Goal: Information Seeking & Learning: Learn about a topic

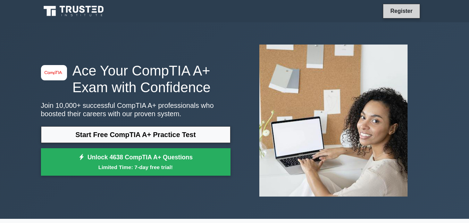
click at [402, 15] on link "Register" at bounding box center [401, 11] width 31 height 9
click at [397, 9] on link "Register" at bounding box center [401, 11] width 31 height 9
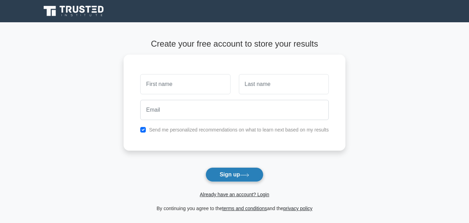
click at [249, 174] on icon at bounding box center [244, 175] width 9 height 4
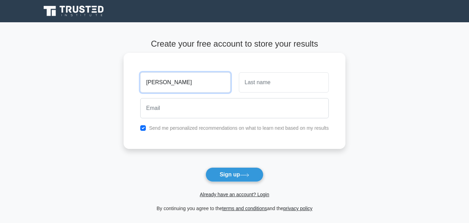
type input "[PERSON_NAME]"
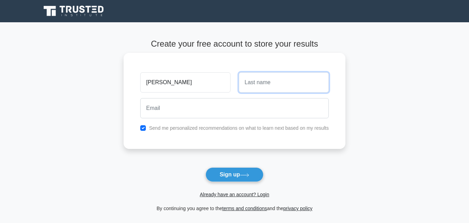
click at [245, 85] on input "text" at bounding box center [284, 82] width 90 height 20
type input "rey"
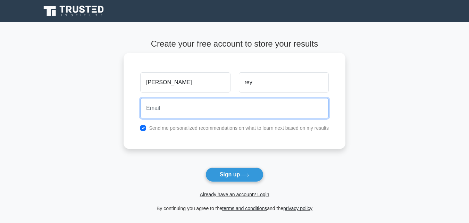
click at [241, 106] on input "email" at bounding box center [234, 108] width 189 height 20
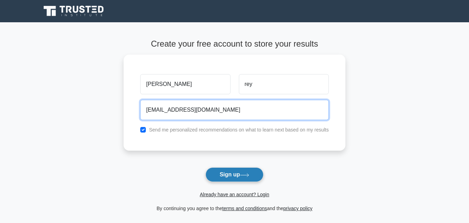
type input "[EMAIL_ADDRESS][DOMAIN_NAME]"
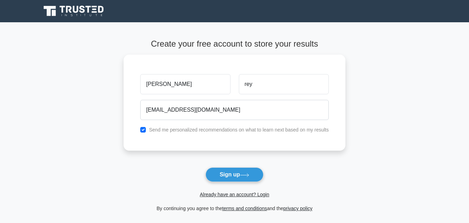
click at [235, 174] on button "Sign up" at bounding box center [235, 174] width 58 height 15
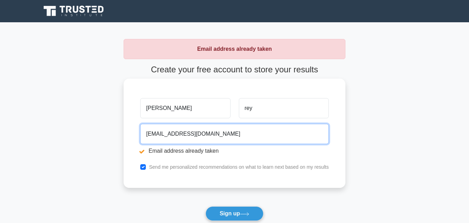
click at [193, 134] on input "[EMAIL_ADDRESS][DOMAIN_NAME]" at bounding box center [234, 134] width 189 height 20
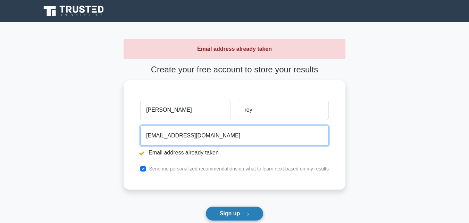
type input "[EMAIL_ADDRESS][DOMAIN_NAME]"
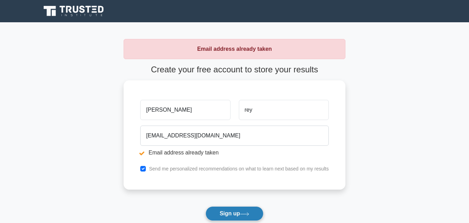
click at [240, 209] on button "Sign up" at bounding box center [235, 213] width 58 height 15
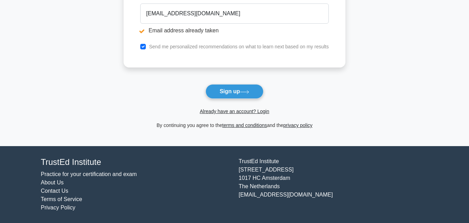
scroll to position [53, 0]
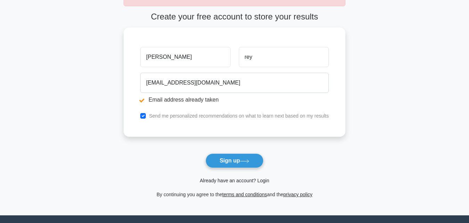
click at [251, 181] on link "Already have an account? Login" at bounding box center [234, 180] width 69 height 6
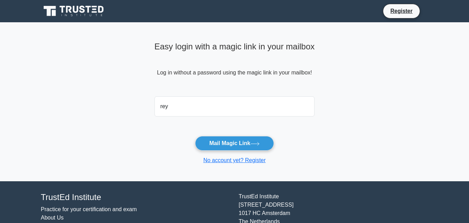
type input "reyfrancisritchieval@gmail.com"
click at [195, 136] on button "Mail Magic Link" at bounding box center [234, 143] width 79 height 15
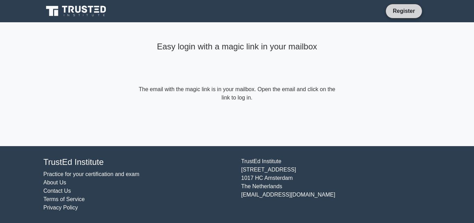
click at [415, 7] on link "Register" at bounding box center [404, 11] width 31 height 9
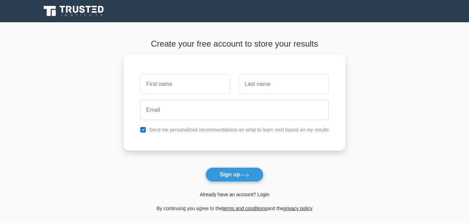
click at [247, 192] on link "Already have an account? Login" at bounding box center [234, 194] width 69 height 6
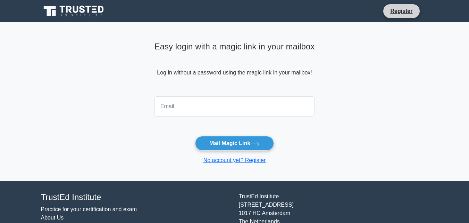
click at [400, 18] on li "Register" at bounding box center [401, 11] width 37 height 15
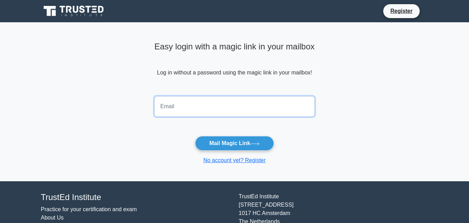
click at [181, 100] on input "email" at bounding box center [235, 106] width 160 height 20
type input "[EMAIL_ADDRESS][DOMAIN_NAME]"
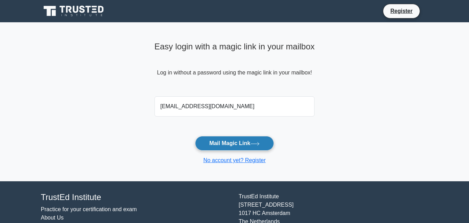
click at [219, 146] on button "Mail Magic Link" at bounding box center [234, 143] width 79 height 15
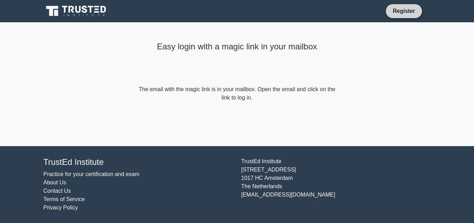
click at [418, 9] on link "Register" at bounding box center [404, 11] width 31 height 9
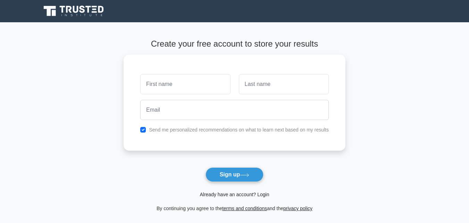
click at [245, 195] on link "Already have an account? Login" at bounding box center [234, 194] width 69 height 6
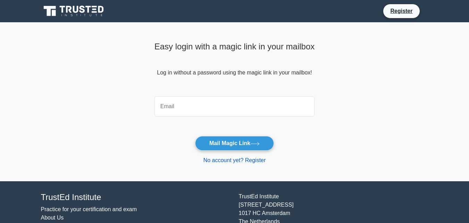
click at [251, 163] on link "No account yet? Register" at bounding box center [234, 160] width 63 height 6
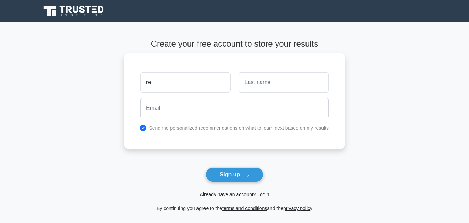
type input "r"
type input "francis"
click at [279, 87] on input "text" at bounding box center [284, 82] width 90 height 20
type input "rey"
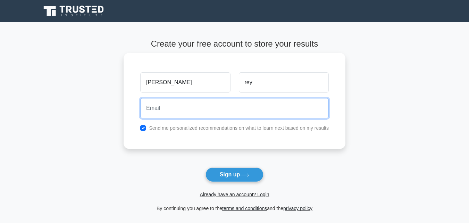
click at [232, 106] on input "email" at bounding box center [234, 108] width 189 height 20
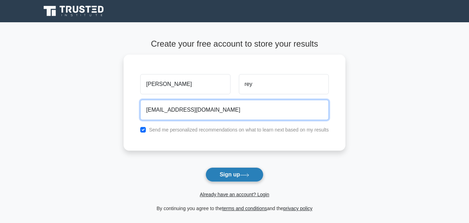
type input "megamax213@gmail.com"
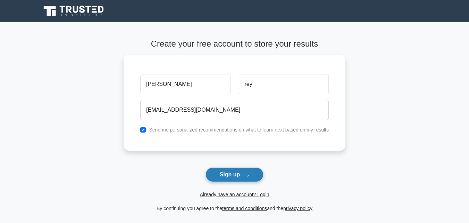
click at [242, 179] on button "Sign up" at bounding box center [235, 174] width 58 height 15
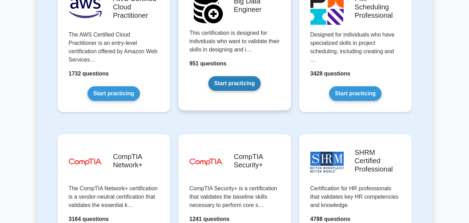
scroll to position [1285, 0]
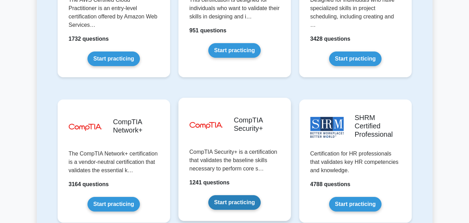
click at [240, 195] on link "Start practicing" at bounding box center [234, 202] width 52 height 15
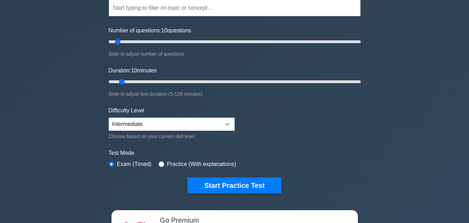
scroll to position [69, 0]
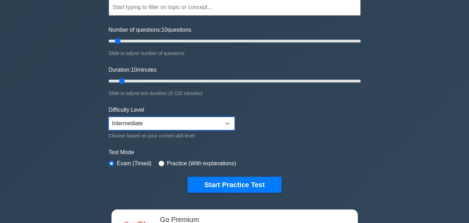
click at [225, 124] on select "Beginner Intermediate Expert" at bounding box center [172, 123] width 126 height 13
select select "beginner"
click at [109, 117] on select "Beginner Intermediate Expert" at bounding box center [172, 123] width 126 height 13
click at [160, 163] on input "radio" at bounding box center [162, 163] width 6 height 6
radio input "true"
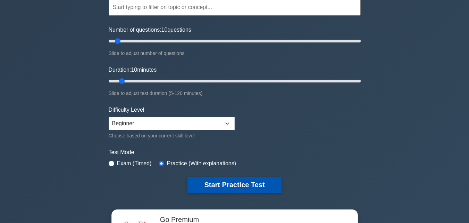
click at [218, 182] on button "Start Practice Test" at bounding box center [235, 184] width 94 height 16
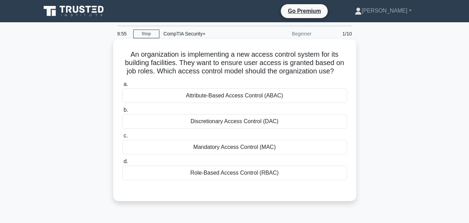
click at [202, 99] on div "Attribute-Based Access Control (ABAC)" at bounding box center [234, 95] width 225 height 15
click at [122, 86] on input "a. Attribute-Based Access Control (ABAC)" at bounding box center [122, 84] width 0 height 5
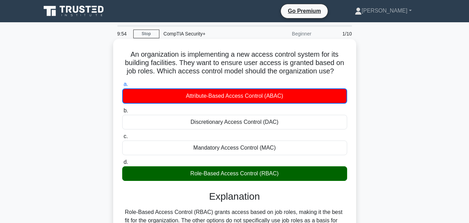
drag, startPoint x: 215, startPoint y: 174, endPoint x: 214, endPoint y: 167, distance: 7.0
click at [215, 174] on div "Role-Based Access Control (RBAC)" at bounding box center [234, 173] width 225 height 15
click at [122, 164] on input "d. Role-Based Access Control (RBAC)" at bounding box center [122, 162] width 0 height 5
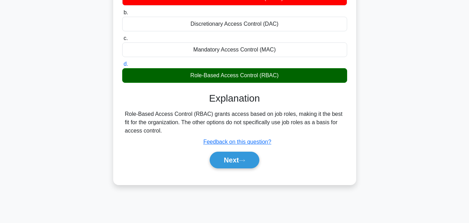
scroll to position [48, 0]
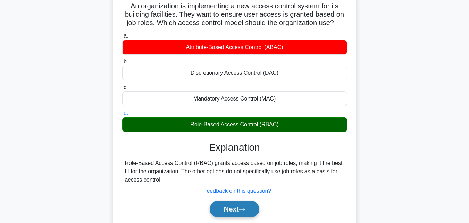
click at [242, 208] on icon at bounding box center [242, 209] width 6 height 4
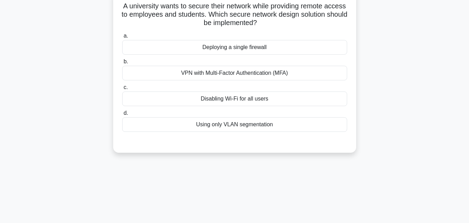
click at [222, 112] on label "d. Using only VLAN segmentation" at bounding box center [234, 120] width 225 height 23
click at [122, 112] on input "d. Using only VLAN segmentation" at bounding box center [122, 113] width 0 height 5
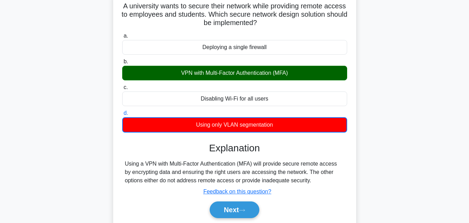
click at [221, 74] on div "VPN with Multi-Factor Authentication (MFA)" at bounding box center [234, 73] width 225 height 15
click at [122, 64] on input "b. VPN with Multi-Factor Authentication (MFA)" at bounding box center [122, 61] width 0 height 5
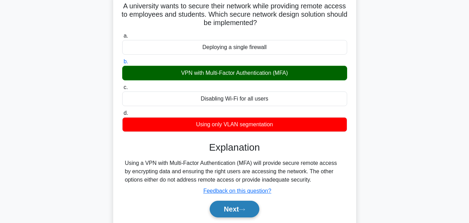
drag, startPoint x: 247, startPoint y: 207, endPoint x: 243, endPoint y: 201, distance: 7.7
click at [247, 208] on button "Next" at bounding box center [235, 208] width 50 height 17
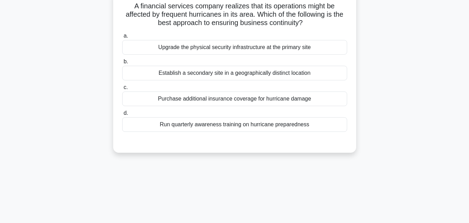
click at [151, 97] on div "Purchase additional insurance coverage for hurricane damage" at bounding box center [234, 98] width 225 height 15
click at [122, 90] on input "c. Purchase additional insurance coverage for hurricane damage" at bounding box center [122, 87] width 0 height 5
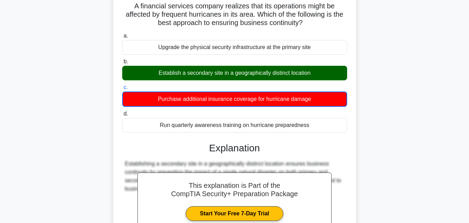
click at [169, 74] on div "Establish a secondary site in a geographically distinct location" at bounding box center [234, 73] width 225 height 15
click at [122, 64] on input "b. Establish a secondary site in a geographically distinct location" at bounding box center [122, 61] width 0 height 5
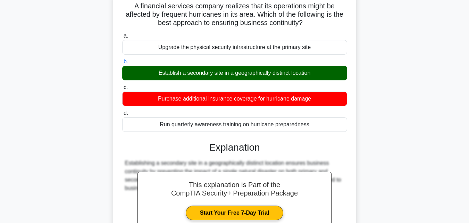
scroll to position [152, 0]
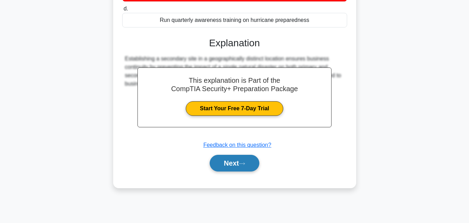
click at [241, 164] on button "Next" at bounding box center [235, 163] width 50 height 17
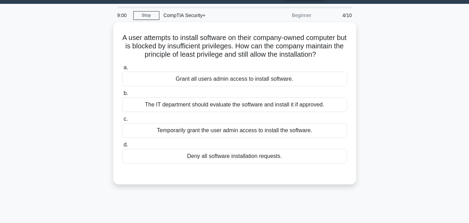
scroll to position [0, 0]
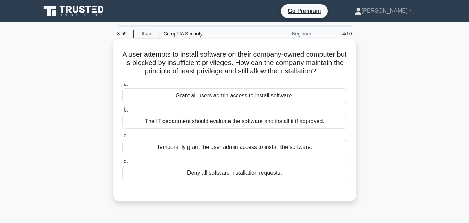
click at [209, 126] on div "The IT department should evaluate the software and install it if approved." at bounding box center [234, 121] width 225 height 15
click at [122, 112] on input "b. The IT department should evaluate the software and install it if approved." at bounding box center [122, 110] width 0 height 5
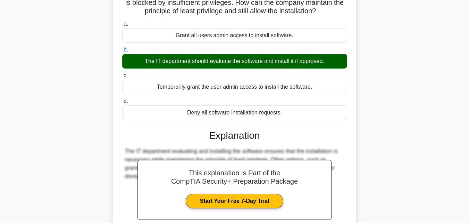
scroll to position [152, 0]
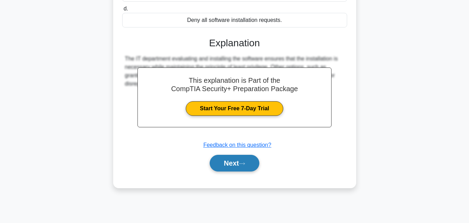
click at [225, 160] on button "Next" at bounding box center [235, 163] width 50 height 17
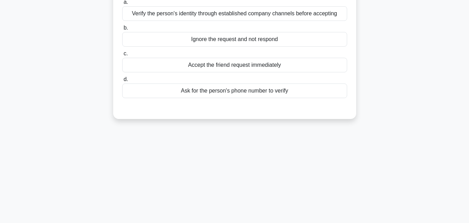
scroll to position [14, 0]
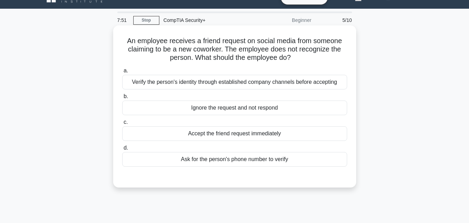
drag, startPoint x: 195, startPoint y: 135, endPoint x: 180, endPoint y: 125, distance: 18.6
click at [196, 139] on div "Accept the friend request immediately" at bounding box center [234, 133] width 225 height 15
click at [170, 135] on div "Accept the friend request immediately" at bounding box center [234, 133] width 225 height 15
click at [122, 124] on input "c. Accept the friend request immediately" at bounding box center [122, 122] width 0 height 5
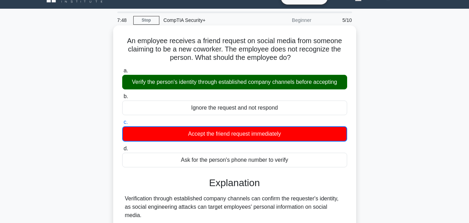
click at [181, 82] on div "Verify the person's identity through established company channels before accept…" at bounding box center [234, 82] width 225 height 15
click at [122, 73] on input "a. Verify the person's identity through established company channels before acc…" at bounding box center [122, 70] width 0 height 5
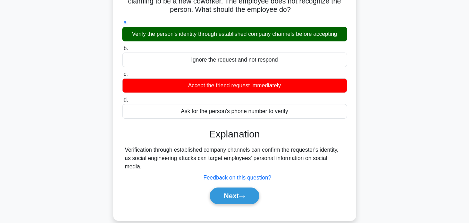
scroll to position [152, 0]
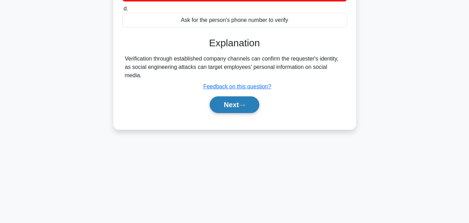
click at [224, 98] on button "Next" at bounding box center [235, 104] width 50 height 17
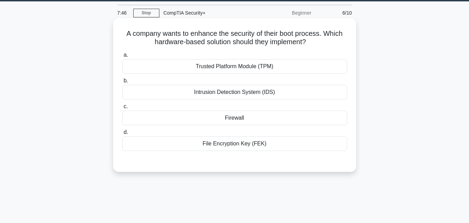
scroll to position [0, 0]
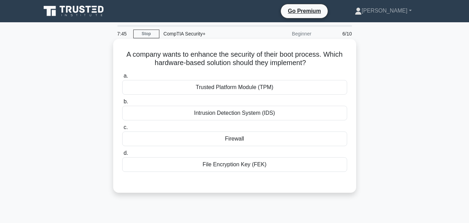
click at [215, 113] on div "Intrusion Detection System (IDS)" at bounding box center [234, 113] width 225 height 15
click at [175, 112] on div "Intrusion Detection System (IDS)" at bounding box center [234, 113] width 225 height 15
click at [122, 104] on input "b. Intrusion Detection System (IDS)" at bounding box center [122, 101] width 0 height 5
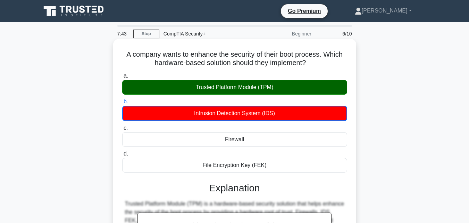
click at [184, 85] on div "Trusted Platform Module (TPM)" at bounding box center [234, 87] width 225 height 15
click at [122, 78] on input "a. Trusted Platform Module (TPM)" at bounding box center [122, 76] width 0 height 5
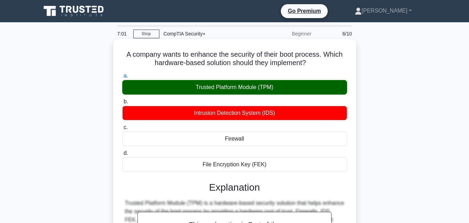
click at [281, 87] on div "Trusted Platform Module (TPM)" at bounding box center [234, 87] width 225 height 15
click at [122, 78] on input "a. Trusted Platform Module (TPM)" at bounding box center [122, 76] width 0 height 5
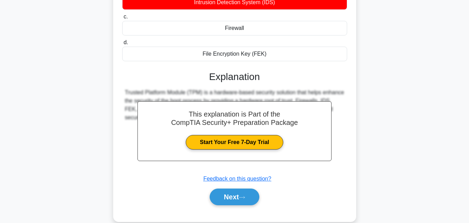
scroll to position [152, 0]
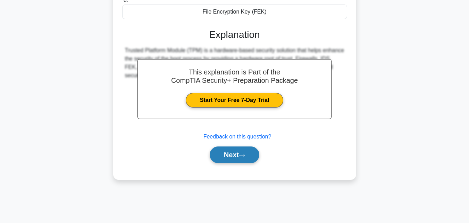
click at [259, 154] on button "Next" at bounding box center [235, 154] width 50 height 17
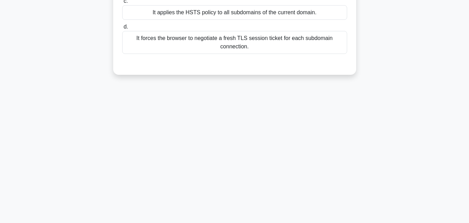
scroll to position [0, 0]
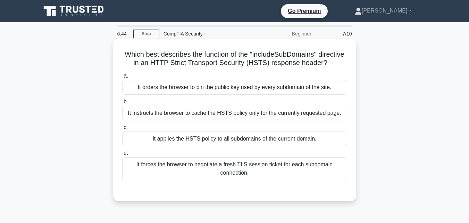
click at [157, 178] on div "It forces the browser to negotiate a fresh TLS session ticket for each subdomai…" at bounding box center [234, 168] width 225 height 23
click at [122, 155] on input "d. It forces the browser to negotiate a fresh TLS session ticket for each subdo…" at bounding box center [122, 153] width 0 height 5
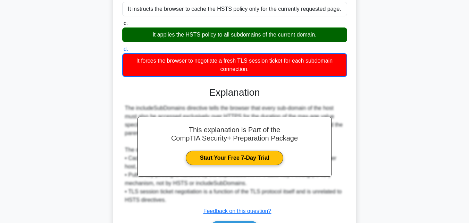
scroll to position [35, 0]
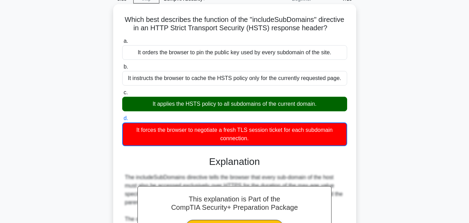
click at [216, 111] on div "It applies the HSTS policy to all subdomains of the current domain." at bounding box center [234, 104] width 225 height 15
click at [122, 95] on input "c. It applies the HSTS policy to all subdomains of the current domain." at bounding box center [122, 92] width 0 height 5
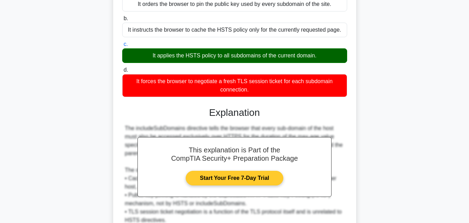
scroll to position [139, 0]
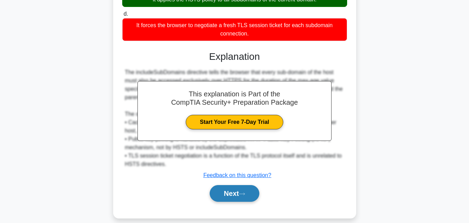
click at [233, 200] on button "Next" at bounding box center [235, 193] width 50 height 17
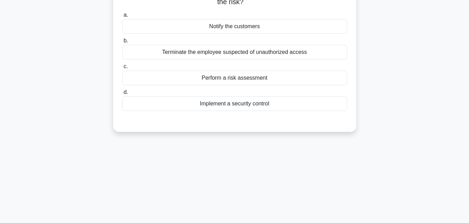
scroll to position [0, 0]
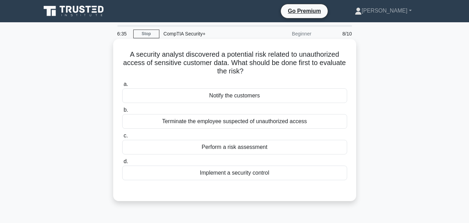
click at [230, 127] on div "Terminate the employee suspected of unauthorized access" at bounding box center [234, 121] width 225 height 15
click at [122, 112] on input "b. Terminate the employee suspected of unauthorized access" at bounding box center [122, 110] width 0 height 5
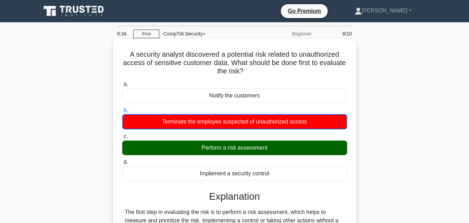
click at [240, 151] on div "Perform a risk assessment" at bounding box center [234, 147] width 225 height 15
click at [122, 139] on input "c. Perform a risk assessment" at bounding box center [122, 136] width 0 height 5
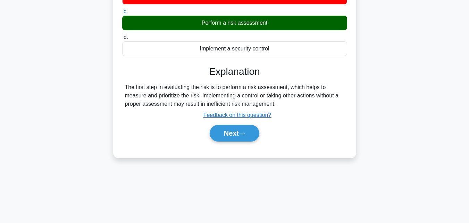
scroll to position [152, 0]
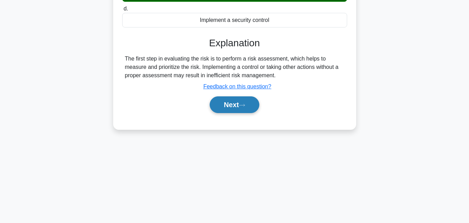
click at [235, 111] on button "Next" at bounding box center [235, 104] width 50 height 17
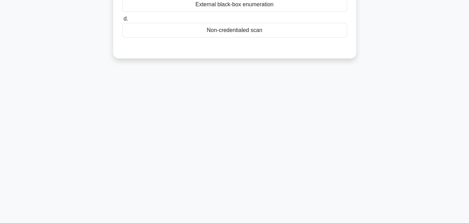
scroll to position [0, 0]
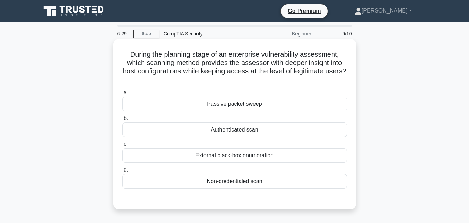
click at [244, 125] on div "Authenticated scan" at bounding box center [234, 129] width 225 height 15
click at [122, 120] on input "b. Authenticated scan" at bounding box center [122, 118] width 0 height 5
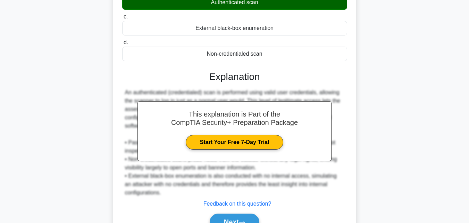
scroll to position [164, 0]
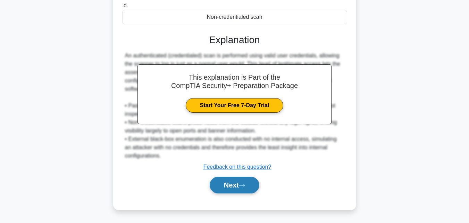
click at [253, 185] on button "Next" at bounding box center [235, 184] width 50 height 17
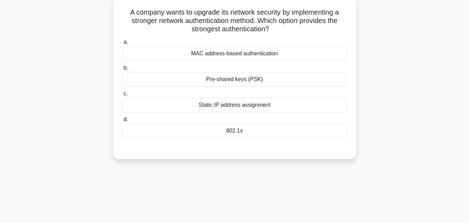
scroll to position [0, 0]
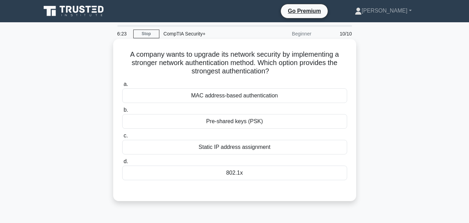
click at [293, 151] on div "Static IP address assignment" at bounding box center [234, 147] width 225 height 15
click at [122, 138] on input "c. Static IP address assignment" at bounding box center [122, 135] width 0 height 5
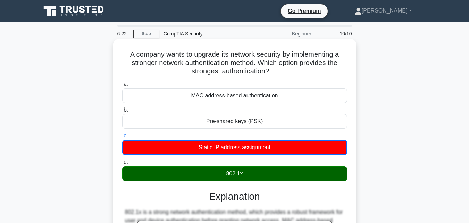
click at [297, 166] on div "802.1x" at bounding box center [234, 173] width 225 height 15
click at [122, 164] on input "d. 802.1x" at bounding box center [122, 162] width 0 height 5
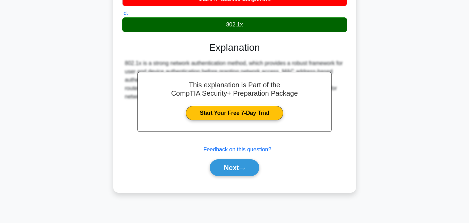
scroll to position [152, 0]
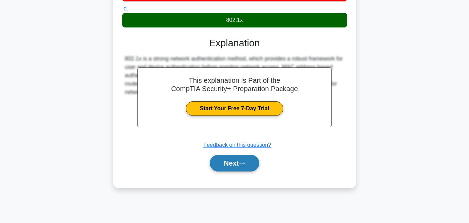
click at [236, 168] on button "Next" at bounding box center [235, 163] width 50 height 17
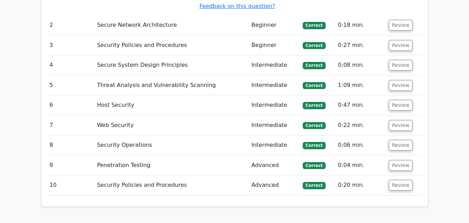
scroll to position [1131, 0]
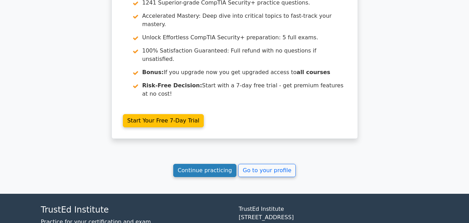
click at [191, 164] on link "Continue practicing" at bounding box center [205, 170] width 64 height 13
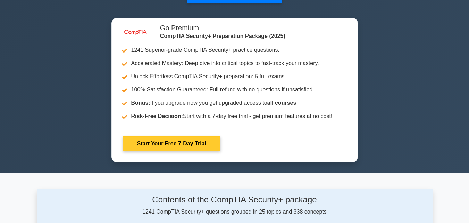
scroll to position [243, 0]
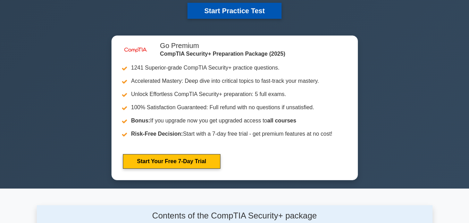
click at [247, 7] on button "Start Practice Test" at bounding box center [235, 11] width 94 height 16
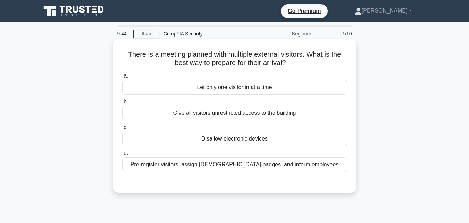
click at [241, 115] on div "Give all visitors unrestricted access to the building" at bounding box center [234, 113] width 225 height 15
click at [122, 104] on input "b. Give all visitors unrestricted access to the building" at bounding box center [122, 101] width 0 height 5
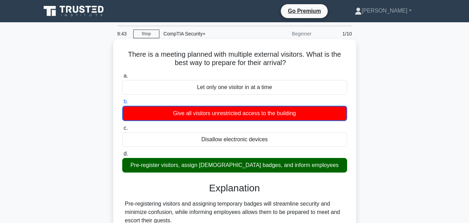
click at [241, 165] on div "Pre-register visitors, assign temporary badges, and inform employees" at bounding box center [234, 165] width 225 height 15
click at [122, 156] on input "d. Pre-register visitors, assign temporary badges, and inform employees" at bounding box center [122, 153] width 0 height 5
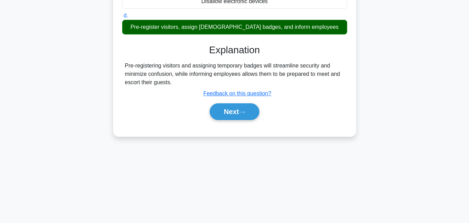
scroll to position [152, 0]
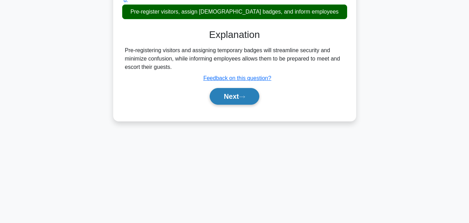
click at [238, 100] on button "Next" at bounding box center [235, 96] width 50 height 17
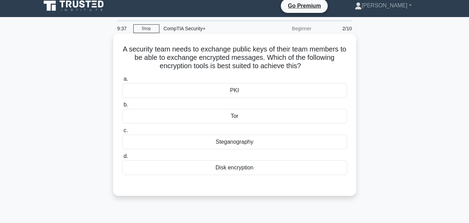
scroll to position [0, 0]
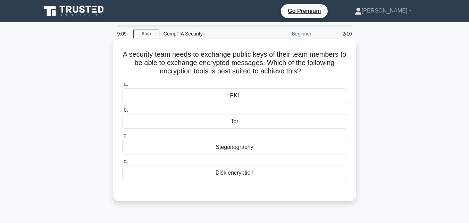
click at [224, 173] on div "Disk encryption" at bounding box center [234, 172] width 225 height 15
click at [122, 164] on input "d. Disk encryption" at bounding box center [122, 161] width 0 height 5
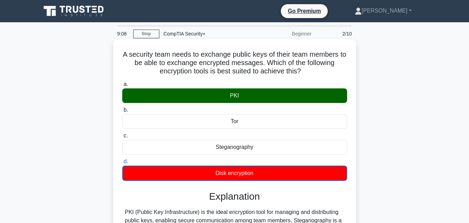
click at [207, 98] on div "PKI" at bounding box center [234, 95] width 225 height 15
click at [122, 86] on input "a. PKI" at bounding box center [122, 84] width 0 height 5
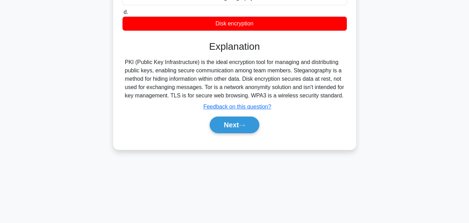
scroll to position [152, 0]
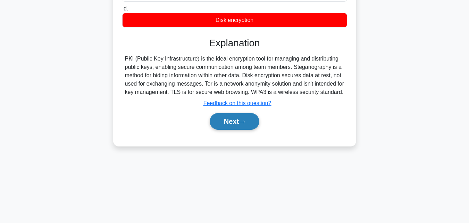
click at [232, 119] on button "Next" at bounding box center [235, 121] width 50 height 17
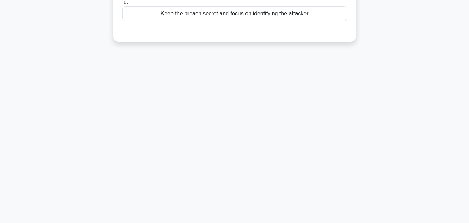
scroll to position [14, 0]
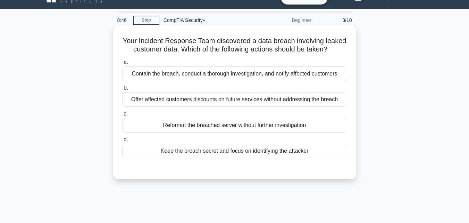
click at [180, 101] on div "Offer affected customers discounts on future services without addressing the br…" at bounding box center [234, 99] width 225 height 15
click at [122, 90] on input "b. Offer affected customers discounts on future services without addressing the…" at bounding box center [122, 88] width 0 height 5
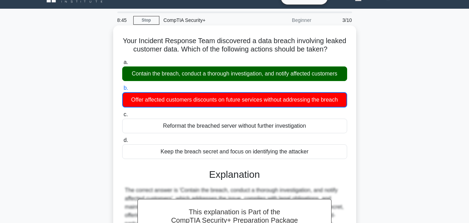
click at [176, 73] on div "Contain the breach, conduct a thorough investigation, and notify affected custo…" at bounding box center [234, 73] width 225 height 15
click at [122, 65] on input "a. Contain the breach, conduct a thorough investigation, and notify affected cu…" at bounding box center [122, 62] width 0 height 5
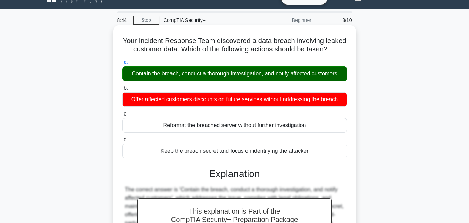
scroll to position [152, 0]
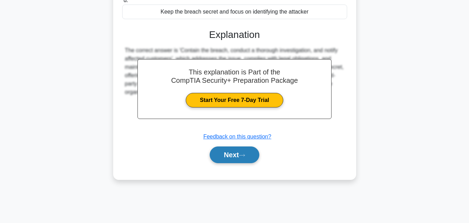
click at [219, 152] on button "Next" at bounding box center [235, 154] width 50 height 17
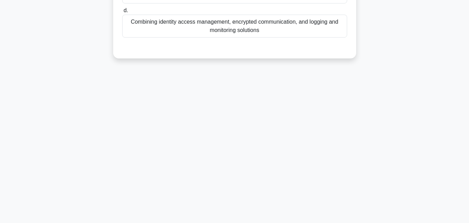
scroll to position [14, 0]
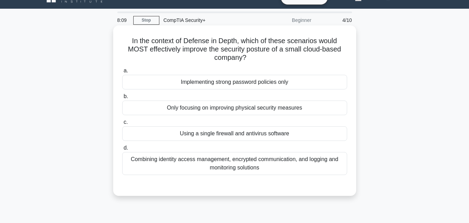
click at [200, 161] on div "Combining identity access management, encrypted communication, and logging and …" at bounding box center [234, 163] width 225 height 23
click at [122, 150] on input "d. Combining identity access management, encrypted communication, and logging a…" at bounding box center [122, 147] width 0 height 5
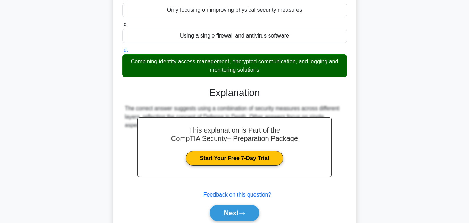
scroll to position [152, 0]
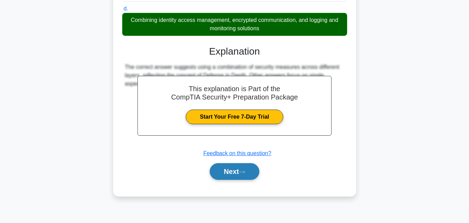
click at [214, 170] on button "Next" at bounding box center [235, 171] width 50 height 17
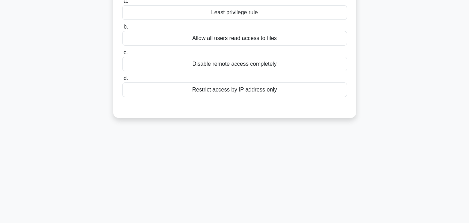
scroll to position [14, 0]
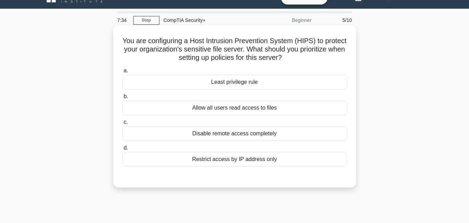
click at [273, 159] on div "Restrict access by IP address only" at bounding box center [234, 159] width 225 height 15
click at [122, 150] on input "d. Restrict access by IP address only" at bounding box center [122, 147] width 0 height 5
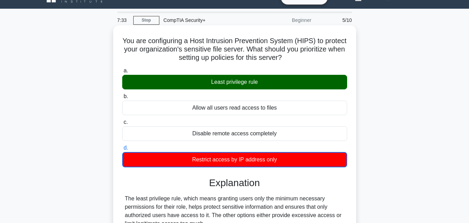
click at [235, 83] on div "Least privilege rule" at bounding box center [234, 82] width 225 height 15
click at [122, 73] on input "a. Least privilege rule" at bounding box center [122, 70] width 0 height 5
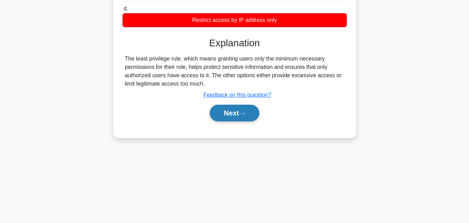
click at [232, 115] on button "Next" at bounding box center [235, 113] width 50 height 17
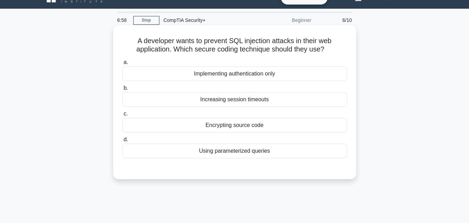
click at [206, 76] on div "Implementing authentication only" at bounding box center [234, 73] width 225 height 15
click at [122, 65] on input "a. Implementing authentication only" at bounding box center [122, 62] width 0 height 5
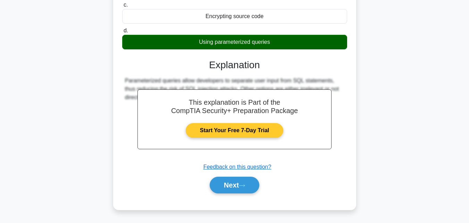
scroll to position [152, 0]
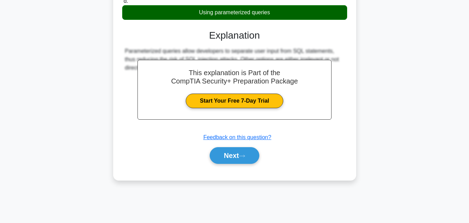
click at [209, 13] on div "Using parameterized queries" at bounding box center [234, 12] width 225 height 15
click at [122, 3] on input "d. Using parameterized queries" at bounding box center [122, 1] width 0 height 5
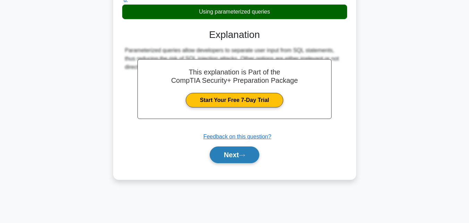
click at [241, 155] on button "Next" at bounding box center [235, 154] width 50 height 17
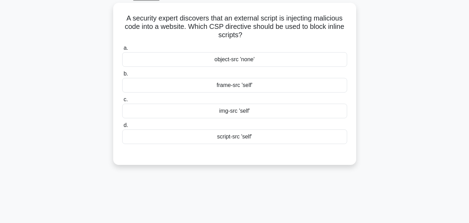
scroll to position [0, 0]
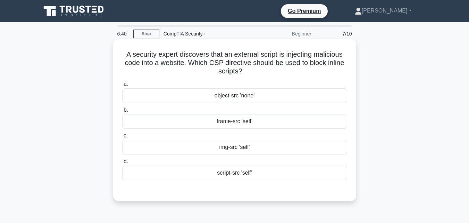
click at [225, 123] on div "frame-src 'self'" at bounding box center [234, 121] width 225 height 15
click at [122, 112] on input "b. frame-src 'self'" at bounding box center [122, 110] width 0 height 5
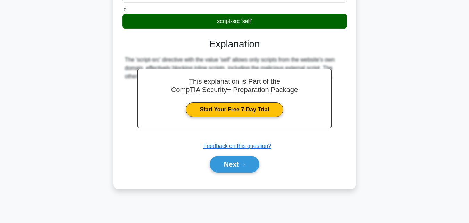
scroll to position [152, 0]
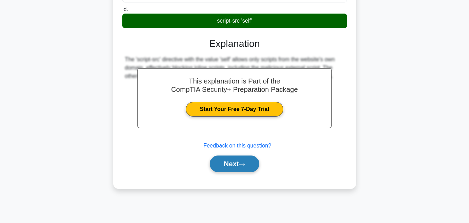
click at [230, 163] on button "Next" at bounding box center [235, 163] width 50 height 17
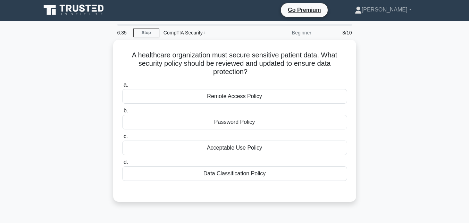
scroll to position [0, 0]
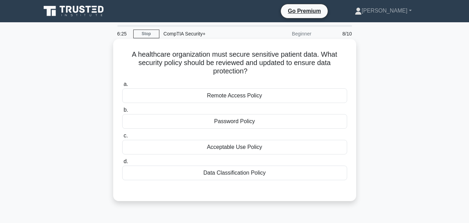
click at [246, 119] on div "Password Policy" at bounding box center [234, 121] width 225 height 15
click at [122, 112] on input "b. Password Policy" at bounding box center [122, 110] width 0 height 5
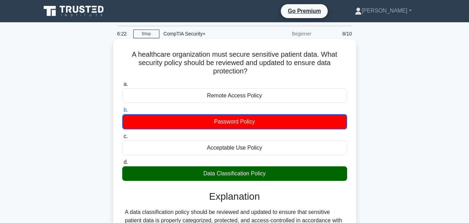
scroll to position [139, 0]
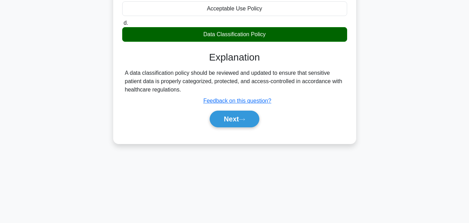
click at [234, 33] on div "Data Classification Policy" at bounding box center [234, 34] width 225 height 15
click at [122, 25] on input "d. Data Classification Policy" at bounding box center [122, 23] width 0 height 5
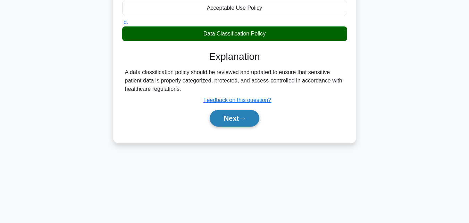
click at [251, 116] on button "Next" at bounding box center [235, 118] width 50 height 17
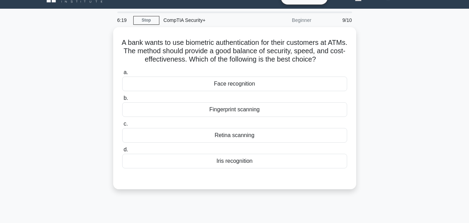
scroll to position [0, 0]
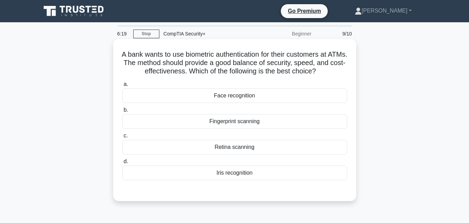
click at [244, 114] on label "b. Fingerprint scanning" at bounding box center [234, 117] width 225 height 23
click at [122, 112] on input "b. Fingerprint scanning" at bounding box center [122, 110] width 0 height 5
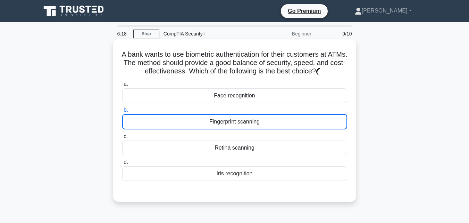
click at [244, 121] on div "Fingerprint scanning" at bounding box center [234, 121] width 225 height 15
click at [122, 112] on input "b. Fingerprint scanning" at bounding box center [122, 110] width 0 height 5
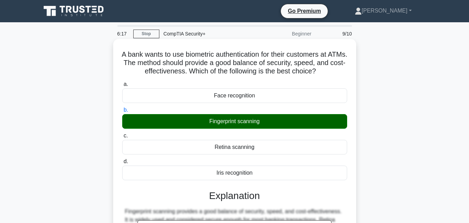
click at [260, 95] on div "Face recognition" at bounding box center [234, 95] width 225 height 15
click at [122, 86] on input "a. Face recognition" at bounding box center [122, 84] width 0 height 5
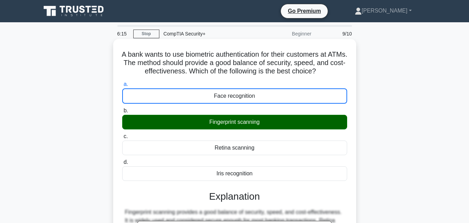
click at [235, 147] on div "Retina scanning" at bounding box center [234, 147] width 225 height 15
click at [122, 139] on input "c. Retina scanning" at bounding box center [122, 136] width 0 height 5
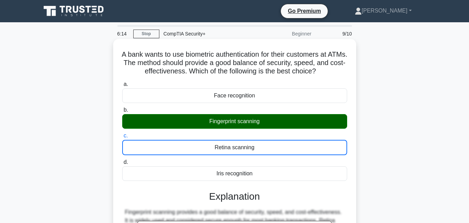
click at [238, 174] on div "Iris recognition" at bounding box center [234, 173] width 225 height 15
click at [122, 164] on input "d. Iris recognition" at bounding box center [122, 162] width 0 height 5
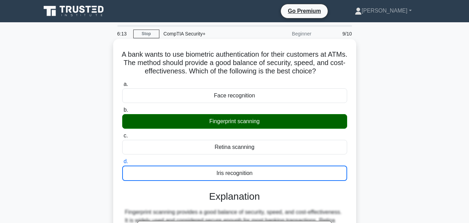
scroll to position [139, 0]
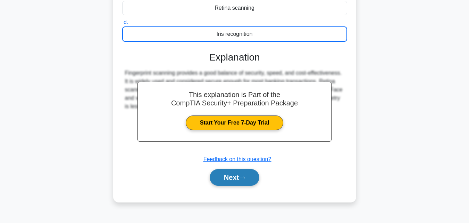
click at [240, 175] on button "Next" at bounding box center [235, 177] width 50 height 17
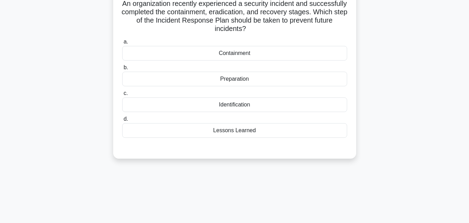
scroll to position [0, 0]
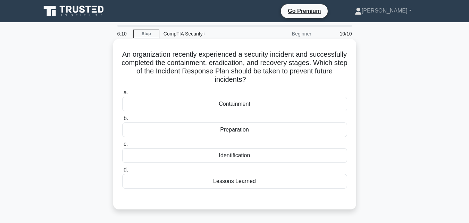
click at [235, 106] on div "Containment" at bounding box center [234, 104] width 225 height 15
click at [122, 95] on input "a. Containment" at bounding box center [122, 92] width 0 height 5
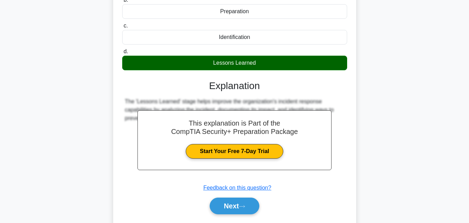
scroll to position [152, 0]
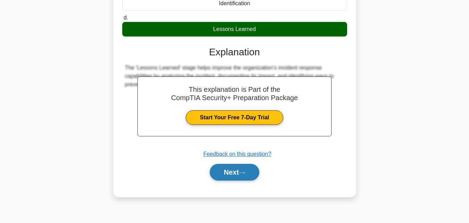
click at [249, 175] on button "Next" at bounding box center [235, 172] width 50 height 17
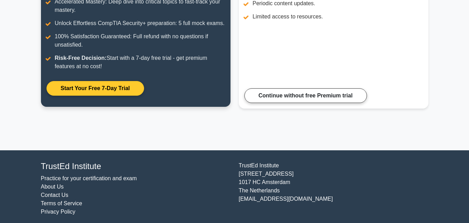
scroll to position [141, 0]
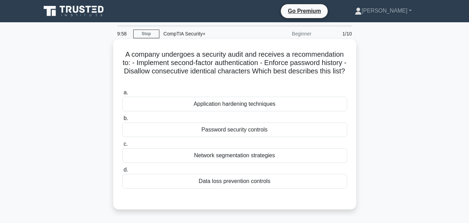
click at [205, 133] on div "Password security controls" at bounding box center [234, 129] width 225 height 15
click at [122, 120] on input "b. Password security controls" at bounding box center [122, 118] width 0 height 5
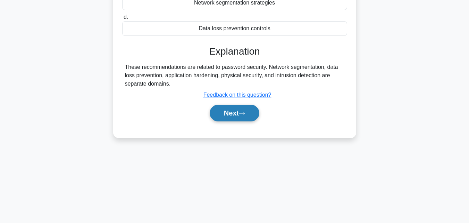
click at [233, 113] on button "Next" at bounding box center [235, 113] width 50 height 17
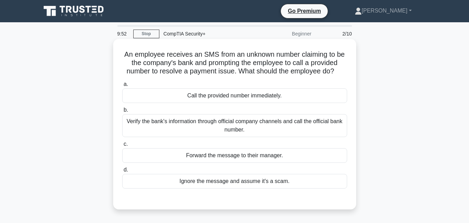
click at [211, 123] on div "Verify the bank's information through official company channels and call the of…" at bounding box center [234, 125] width 225 height 23
click at [122, 112] on input "b. Verify the bank's information through official company channels and call the…" at bounding box center [122, 110] width 0 height 5
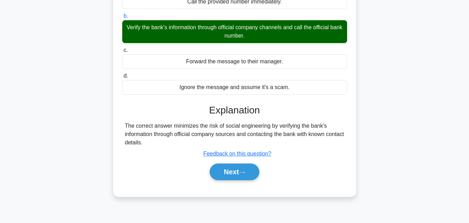
scroll to position [152, 0]
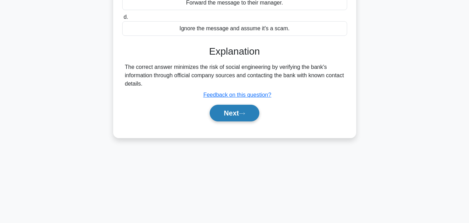
click at [223, 117] on button "Next" at bounding box center [235, 113] width 50 height 17
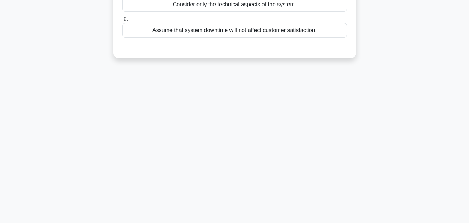
scroll to position [14, 0]
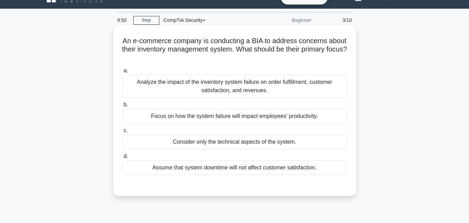
click at [202, 82] on div "Analyze the impact of the inventory system failure on order fulfillment, custom…" at bounding box center [234, 86] width 225 height 23
click at [122, 73] on input "a. Analyze the impact of the inventory system failure on order fulfillment, cus…" at bounding box center [122, 70] width 0 height 5
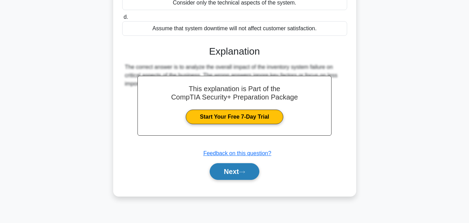
click at [239, 168] on button "Next" at bounding box center [235, 171] width 50 height 17
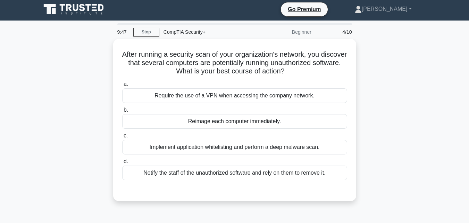
scroll to position [0, 0]
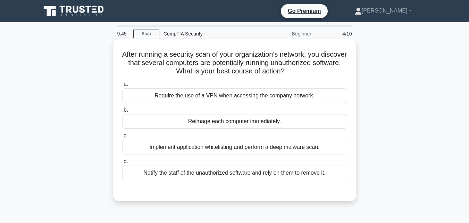
click at [207, 171] on div "Notify the staff of the unauthorized software and rely on them to remove it." at bounding box center [234, 172] width 225 height 15
click at [122, 164] on input "d. Notify the staff of the unauthorized software and rely on them to remove it." at bounding box center [122, 161] width 0 height 5
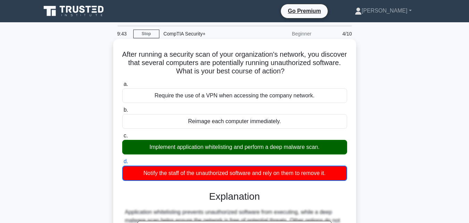
click at [211, 149] on div "Implement application whitelisting and perform a deep malware scan." at bounding box center [234, 147] width 225 height 15
click at [122, 138] on input "c. Implement application whitelisting and perform a deep malware scan." at bounding box center [122, 135] width 0 height 5
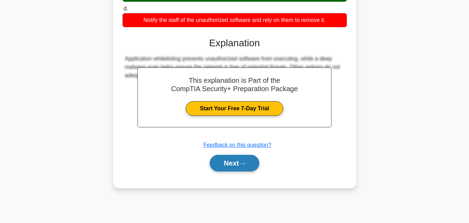
click at [225, 160] on button "Next" at bounding box center [235, 163] width 50 height 17
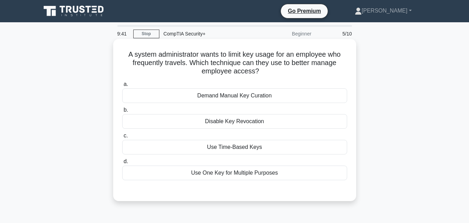
click at [213, 150] on div "Use Time-Based Keys" at bounding box center [234, 147] width 225 height 15
click at [122, 138] on input "c. Use Time-Based Keys" at bounding box center [122, 135] width 0 height 5
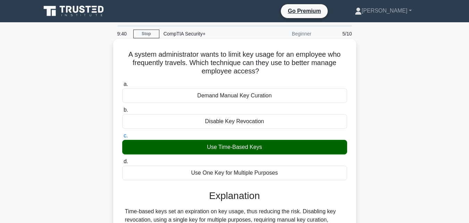
scroll to position [152, 0]
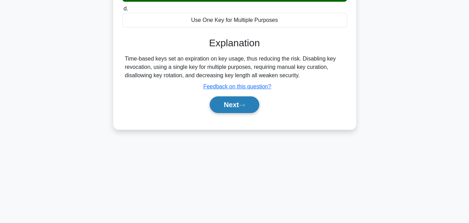
click at [225, 103] on button "Next" at bounding box center [235, 104] width 50 height 17
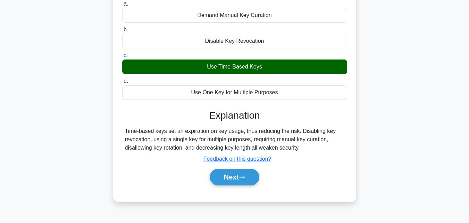
scroll to position [0, 0]
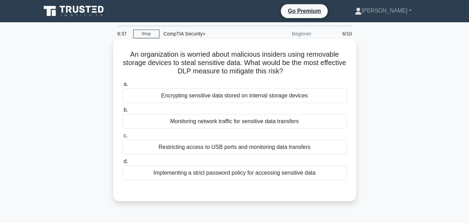
click at [210, 124] on div "Monitoring network traffic for sensitive data transfers" at bounding box center [234, 121] width 225 height 15
click at [122, 112] on input "b. Monitoring network traffic for sensitive data transfers" at bounding box center [122, 110] width 0 height 5
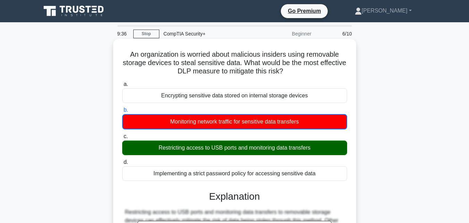
click at [220, 150] on div "Restricting access to USB ports and monitoring data transfers" at bounding box center [234, 147] width 225 height 15
click at [122, 139] on input "c. Restricting access to USB ports and monitoring data transfers" at bounding box center [122, 136] width 0 height 5
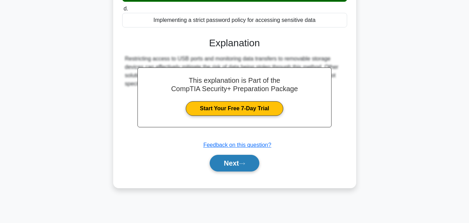
click at [234, 164] on button "Next" at bounding box center [235, 163] width 50 height 17
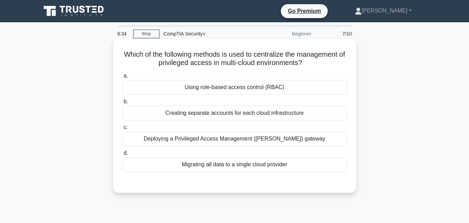
click at [205, 85] on div "Using role-based access control (RBAC)" at bounding box center [234, 87] width 225 height 15
click at [122, 78] on input "a. Using role-based access control (RBAC)" at bounding box center [122, 76] width 0 height 5
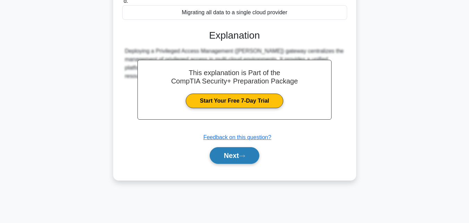
click at [221, 156] on button "Next" at bounding box center [235, 155] width 50 height 17
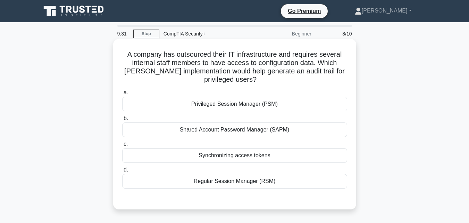
click at [216, 144] on label "c. Synchronizing access tokens" at bounding box center [234, 151] width 225 height 23
click at [122, 144] on input "c. Synchronizing access tokens" at bounding box center [122, 144] width 0 height 5
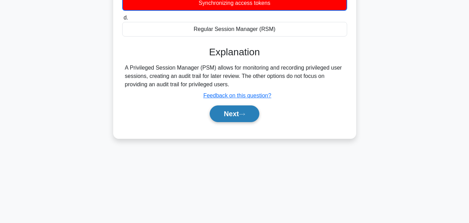
click at [221, 119] on button "Next" at bounding box center [235, 113] width 50 height 17
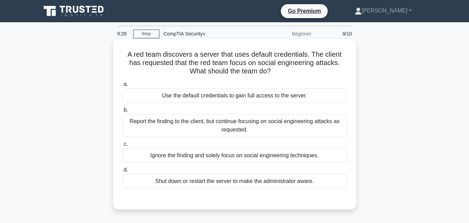
click at [213, 99] on div "Use the default credentials to gain full access to the server." at bounding box center [234, 95] width 225 height 15
click at [122, 86] on input "a. Use the default credentials to gain full access to the server." at bounding box center [122, 84] width 0 height 5
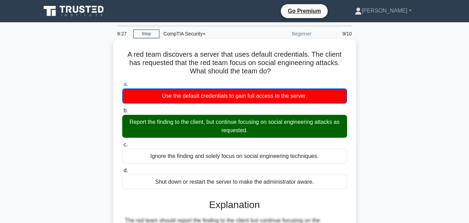
click at [224, 128] on div "Report the finding to the client, but continue focusing on social engineering a…" at bounding box center [234, 126] width 225 height 23
click at [122, 113] on input "b. Report the finding to the client, but continue focusing on social engineerin…" at bounding box center [122, 110] width 0 height 5
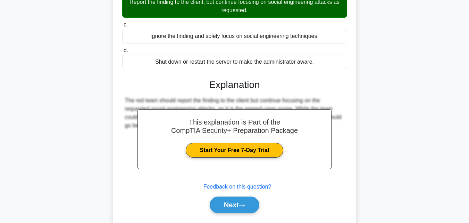
scroll to position [152, 0]
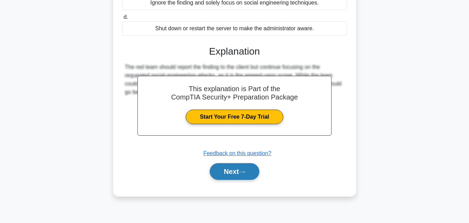
click at [231, 169] on button "Next" at bounding box center [235, 171] width 50 height 17
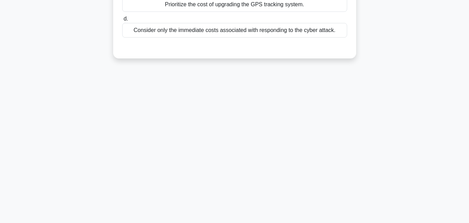
scroll to position [0, 0]
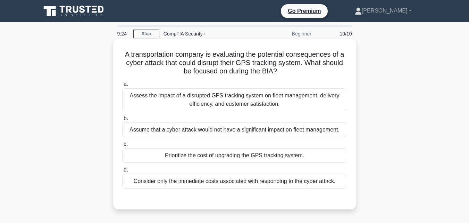
click at [215, 178] on div "Consider only the immediate costs associated with responding to the cyber attac…" at bounding box center [234, 181] width 225 height 15
click at [122, 172] on input "d. Consider only the immediate costs associated with responding to the cyber at…" at bounding box center [122, 169] width 0 height 5
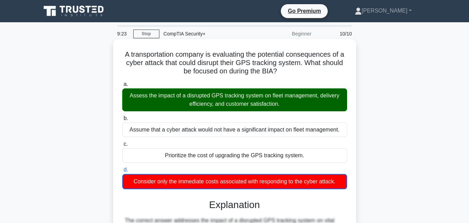
scroll to position [152, 0]
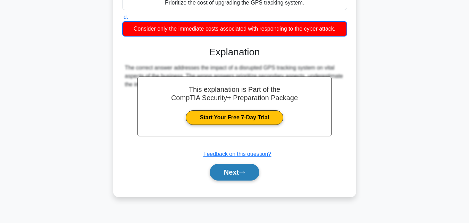
click at [222, 167] on button "Next" at bounding box center [235, 172] width 50 height 17
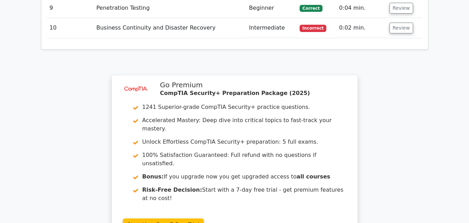
scroll to position [1042, 0]
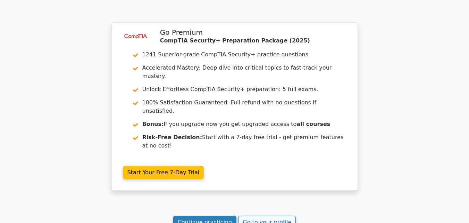
click at [217, 215] on link "Continue practicing" at bounding box center [205, 221] width 64 height 13
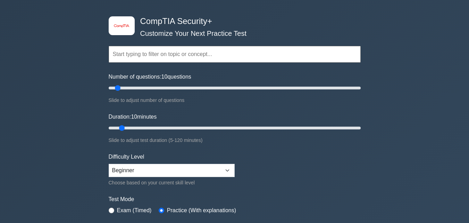
scroll to position [35, 0]
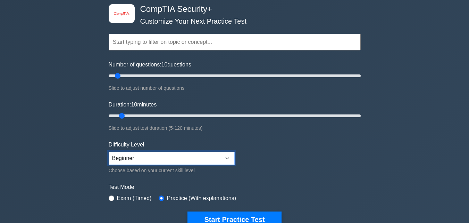
click at [158, 153] on select "Beginner Intermediate Expert" at bounding box center [172, 157] width 126 height 13
select select "intermediate"
click at [109, 151] on select "Beginner Intermediate Expert" at bounding box center [172, 157] width 126 height 13
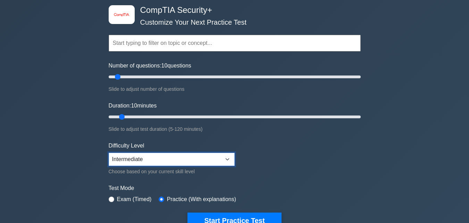
scroll to position [69, 0]
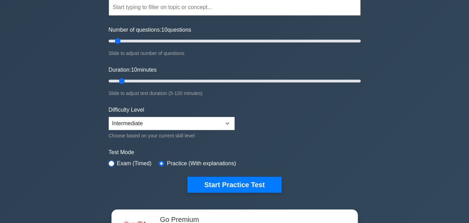
click at [109, 163] on input "radio" at bounding box center [112, 163] width 6 height 6
radio input "true"
click at [160, 164] on input "radio" at bounding box center [162, 163] width 6 height 6
radio input "true"
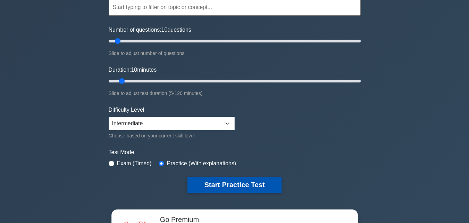
click at [231, 186] on button "Start Practice Test" at bounding box center [235, 184] width 94 height 16
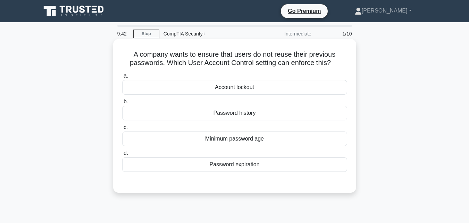
click at [217, 83] on div "Account lockout" at bounding box center [234, 87] width 225 height 15
click at [122, 78] on input "a. Account lockout" at bounding box center [122, 76] width 0 height 5
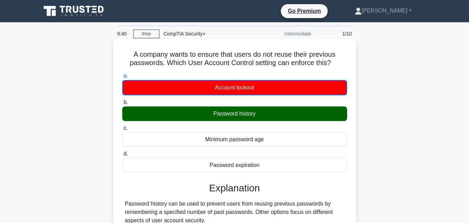
click at [222, 115] on div "Password history" at bounding box center [234, 113] width 225 height 15
click at [122, 105] on input "b. Password history" at bounding box center [122, 102] width 0 height 5
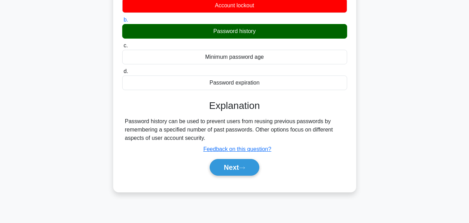
scroll to position [69, 0]
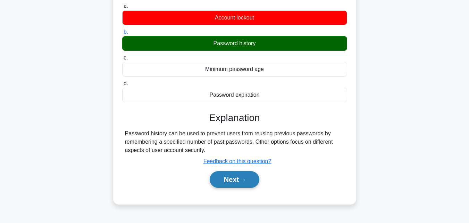
click at [235, 181] on button "Next" at bounding box center [235, 179] width 50 height 17
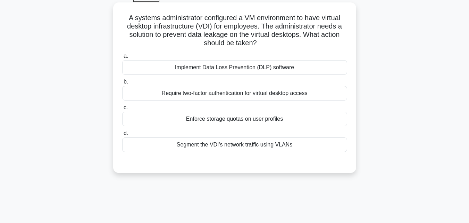
scroll to position [35, 0]
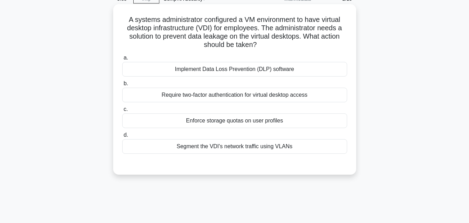
click at [201, 98] on div "Require two-factor authentication for virtual desktop access" at bounding box center [234, 95] width 225 height 15
click at [122, 86] on input "b. Require two-factor authentication for virtual desktop access" at bounding box center [122, 83] width 0 height 5
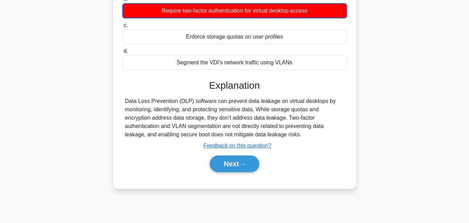
scroll to position [83, 0]
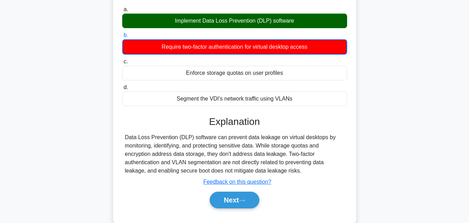
drag, startPoint x: 166, startPoint y: 20, endPoint x: 164, endPoint y: 29, distance: 8.9
click at [165, 20] on div "Implement Data Loss Prevention (DLP) software" at bounding box center [234, 21] width 225 height 15
click at [122, 12] on input "a. Implement Data Loss Prevention (DLP) software" at bounding box center [122, 9] width 0 height 5
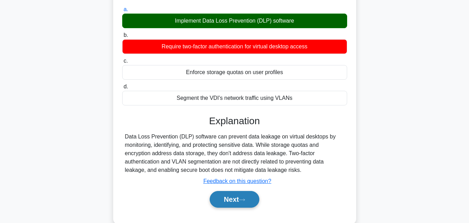
click at [228, 198] on button "Next" at bounding box center [235, 199] width 50 height 17
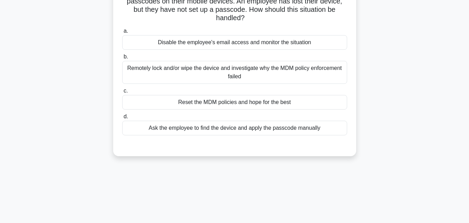
scroll to position [69, 0]
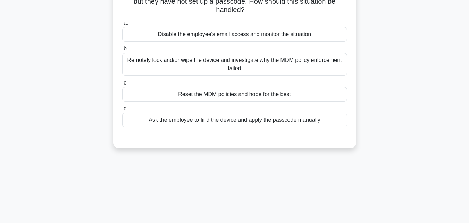
click at [225, 124] on div "Ask the employee to find the device and apply the passcode manually" at bounding box center [234, 120] width 225 height 15
click at [122, 111] on input "d. Ask the employee to find the device and apply the passcode manually" at bounding box center [122, 108] width 0 height 5
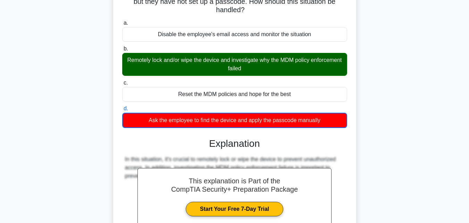
click at [163, 64] on div "Remotely lock and/or wipe the device and investigate why the MDM policy enforce…" at bounding box center [234, 64] width 225 height 23
click at [122, 51] on input "b. Remotely lock and/or wipe the device and investigate why the MDM policy enfo…" at bounding box center [122, 49] width 0 height 5
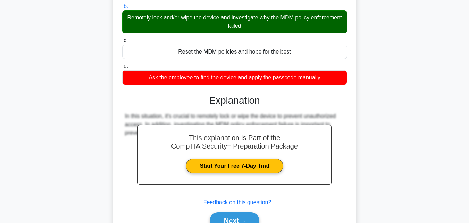
scroll to position [152, 0]
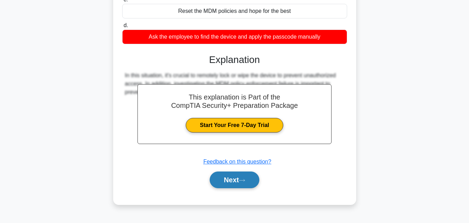
click at [250, 184] on button "Next" at bounding box center [235, 179] width 50 height 17
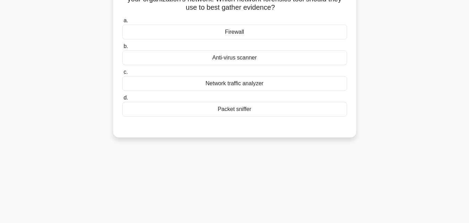
scroll to position [0, 0]
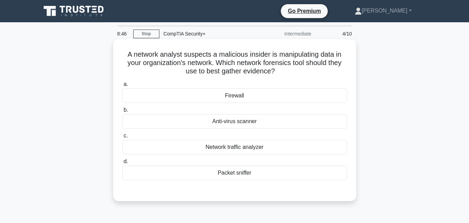
click at [206, 144] on div "Network traffic analyzer" at bounding box center [234, 147] width 225 height 15
click at [122, 138] on input "c. Network traffic analyzer" at bounding box center [122, 135] width 0 height 5
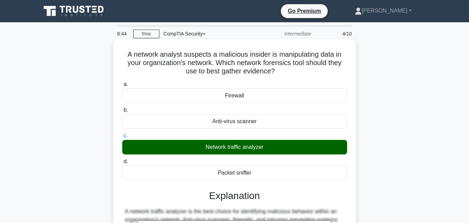
scroll to position [152, 0]
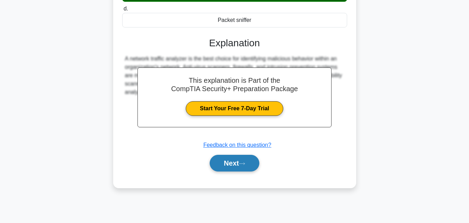
click at [238, 163] on button "Next" at bounding box center [235, 163] width 50 height 17
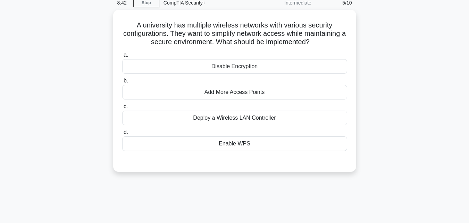
scroll to position [14, 0]
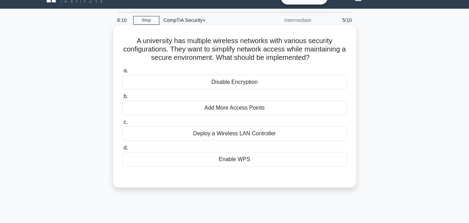
click at [230, 132] on div "Deploy a Wireless LAN Controller" at bounding box center [234, 133] width 225 height 15
click at [122, 124] on input "c. Deploy a Wireless LAN Controller" at bounding box center [122, 122] width 0 height 5
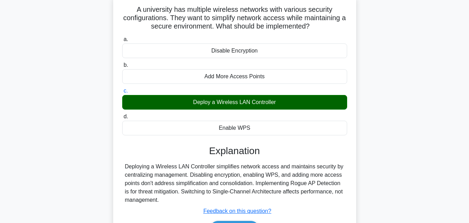
scroll to position [152, 0]
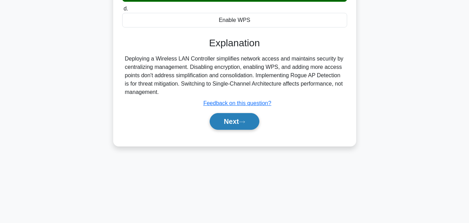
click at [229, 124] on button "Next" at bounding box center [235, 121] width 50 height 17
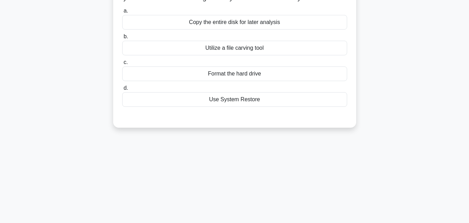
scroll to position [0, 0]
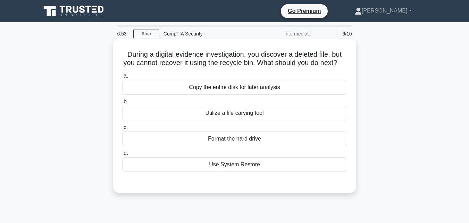
click at [232, 172] on div "Use System Restore" at bounding box center [234, 164] width 225 height 15
click at [122, 155] on input "d. Use System Restore" at bounding box center [122, 153] width 0 height 5
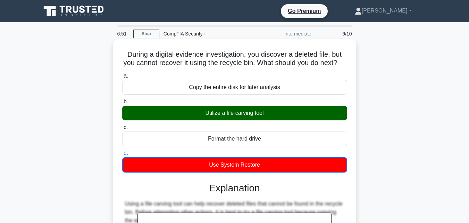
click at [224, 120] on div "Utilize a file carving tool" at bounding box center [234, 113] width 225 height 15
click at [122, 104] on input "b. Utilize a file carving tool" at bounding box center [122, 101] width 0 height 5
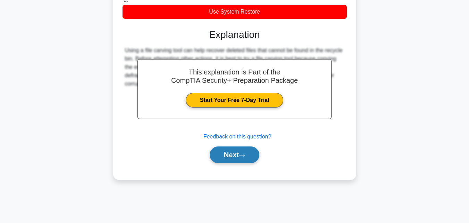
click at [238, 163] on button "Next" at bounding box center [235, 154] width 50 height 17
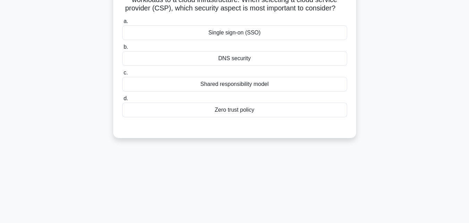
scroll to position [14, 0]
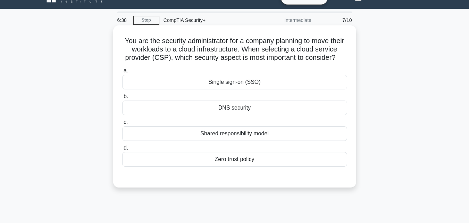
click at [216, 141] on div "Shared responsibility model" at bounding box center [234, 133] width 225 height 15
click at [122, 124] on input "c. Shared responsibility model" at bounding box center [122, 122] width 0 height 5
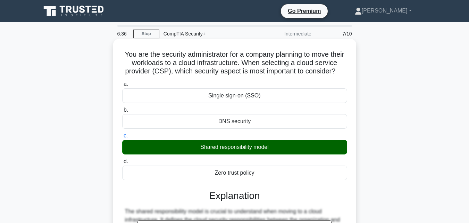
scroll to position [152, 0]
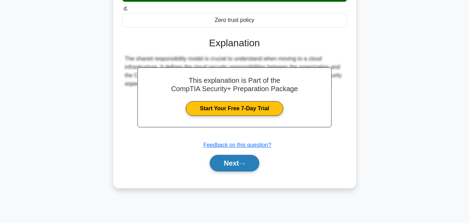
click at [237, 171] on button "Next" at bounding box center [235, 163] width 50 height 17
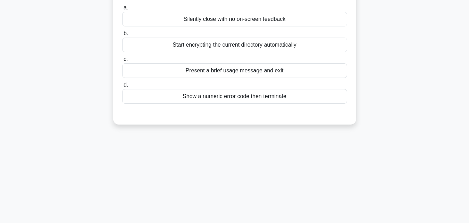
scroll to position [0, 0]
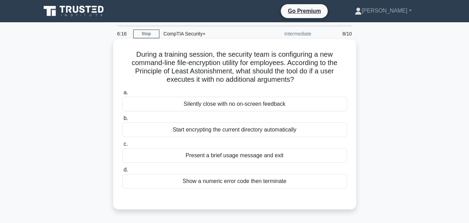
click at [206, 133] on div "Start encrypting the current directory automatically" at bounding box center [234, 129] width 225 height 15
click at [122, 120] on input "b. Start encrypting the current directory automatically" at bounding box center [122, 118] width 0 height 5
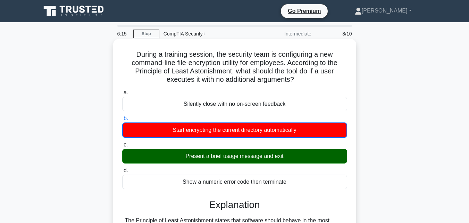
click at [224, 155] on div "Present a brief usage message and exit" at bounding box center [234, 156] width 225 height 15
click at [122, 147] on input "c. Present a brief usage message and exit" at bounding box center [122, 144] width 0 height 5
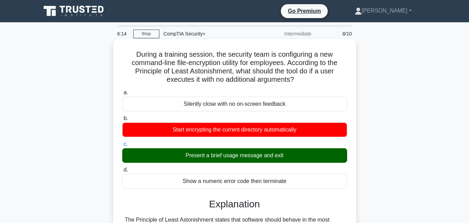
scroll to position [139, 0]
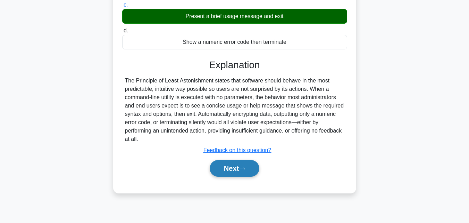
click at [234, 165] on button "Next" at bounding box center [235, 168] width 50 height 17
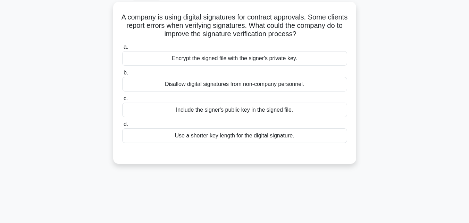
scroll to position [0, 0]
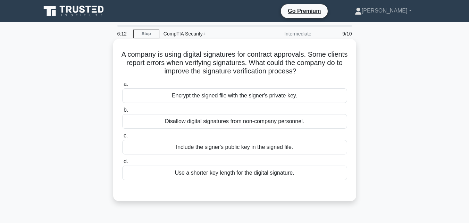
click at [232, 146] on div "Include the signer's public key in the signed file." at bounding box center [234, 147] width 225 height 15
click at [122, 138] on input "c. Include the signer's public key in the signed file." at bounding box center [122, 135] width 0 height 5
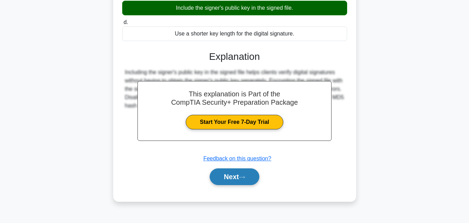
click at [236, 174] on button "Next" at bounding box center [235, 176] width 50 height 17
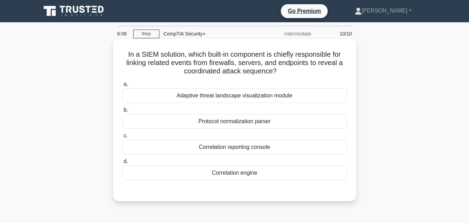
click at [217, 99] on div "Adaptive threat landscape visualization module" at bounding box center [234, 95] width 225 height 15
click at [122, 86] on input "a. Adaptive threat landscape visualization module" at bounding box center [122, 84] width 0 height 5
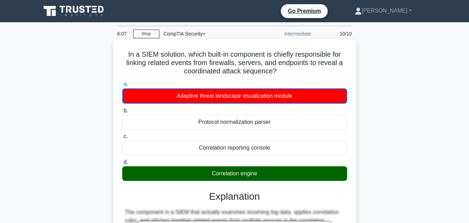
scroll to position [174, 0]
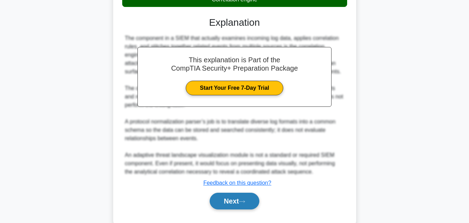
drag, startPoint x: 238, startPoint y: 199, endPoint x: 238, endPoint y: 189, distance: 10.1
click at [238, 199] on button "Next" at bounding box center [235, 200] width 50 height 17
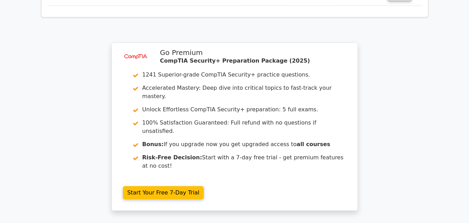
scroll to position [1085, 0]
